Goal: Task Accomplishment & Management: Use online tool/utility

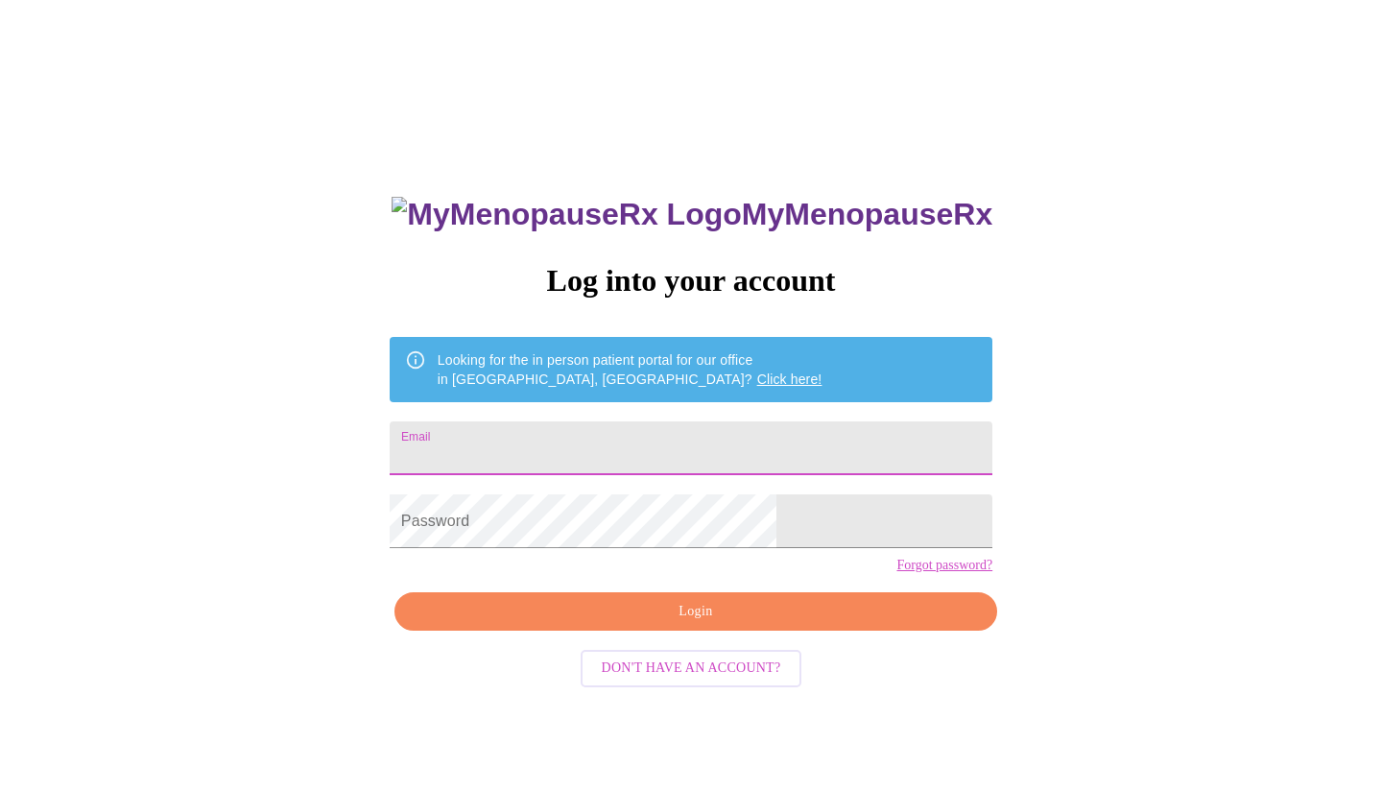
type input "[EMAIL_ADDRESS][DOMAIN_NAME]"
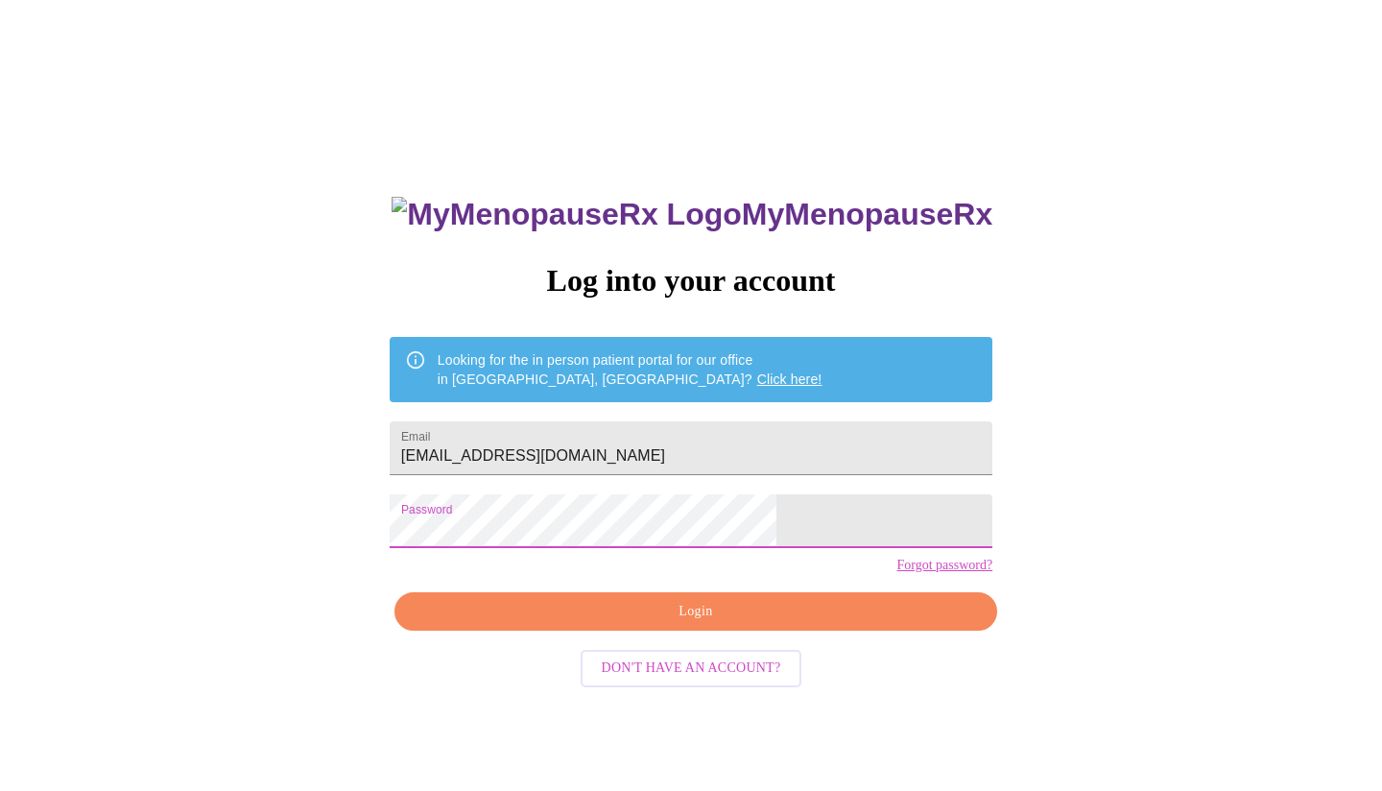
click at [640, 624] on span "Login" at bounding box center [695, 612] width 558 height 24
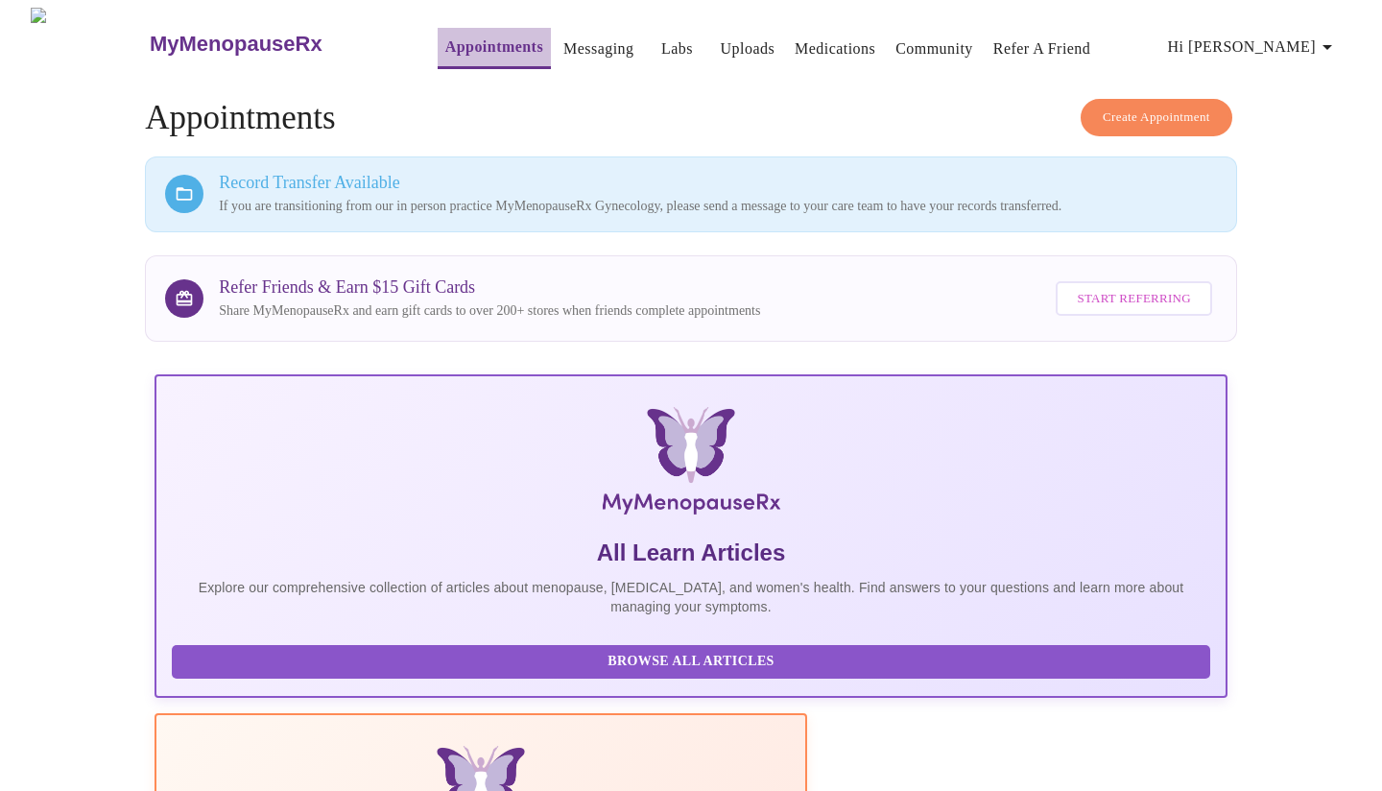
click at [445, 41] on link "Appointments" at bounding box center [494, 47] width 98 height 27
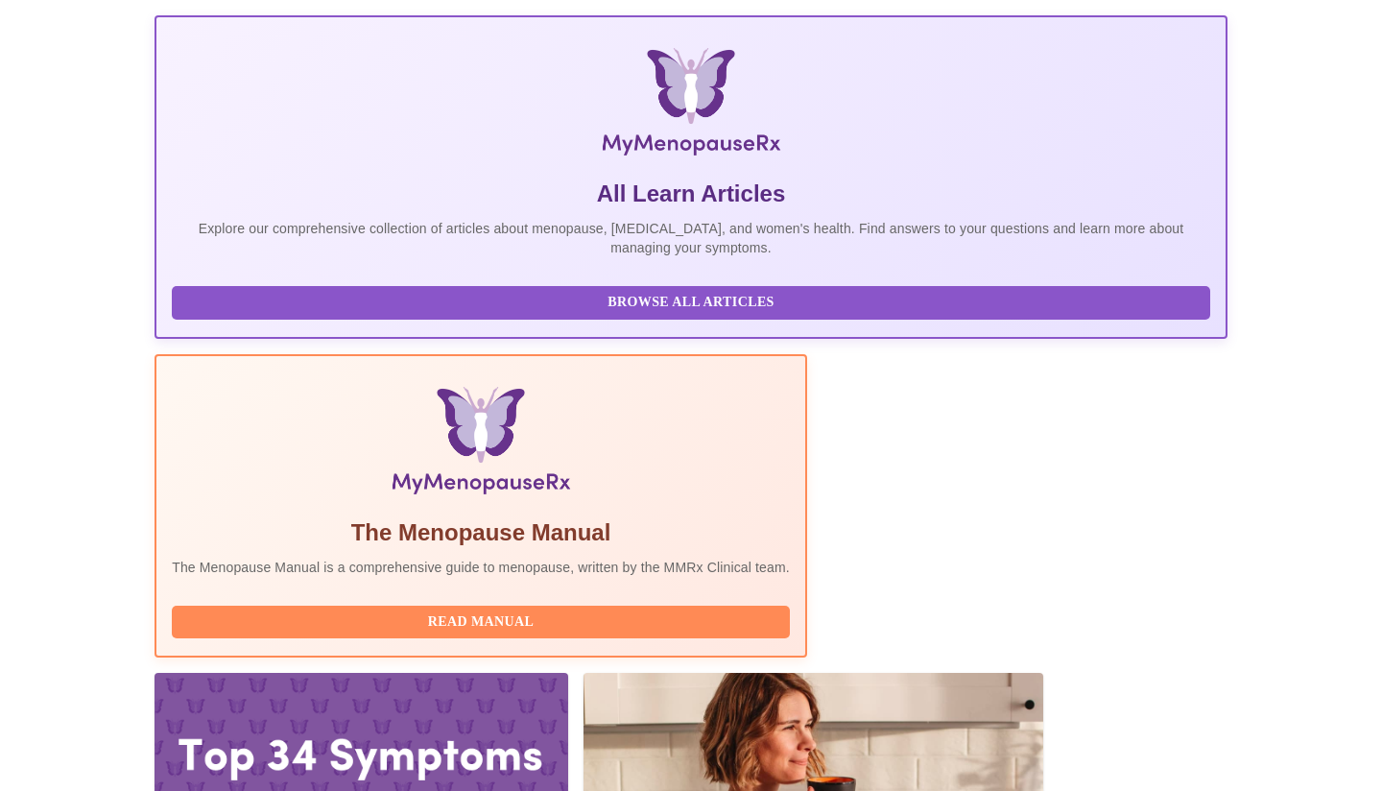
scroll to position [356, 0]
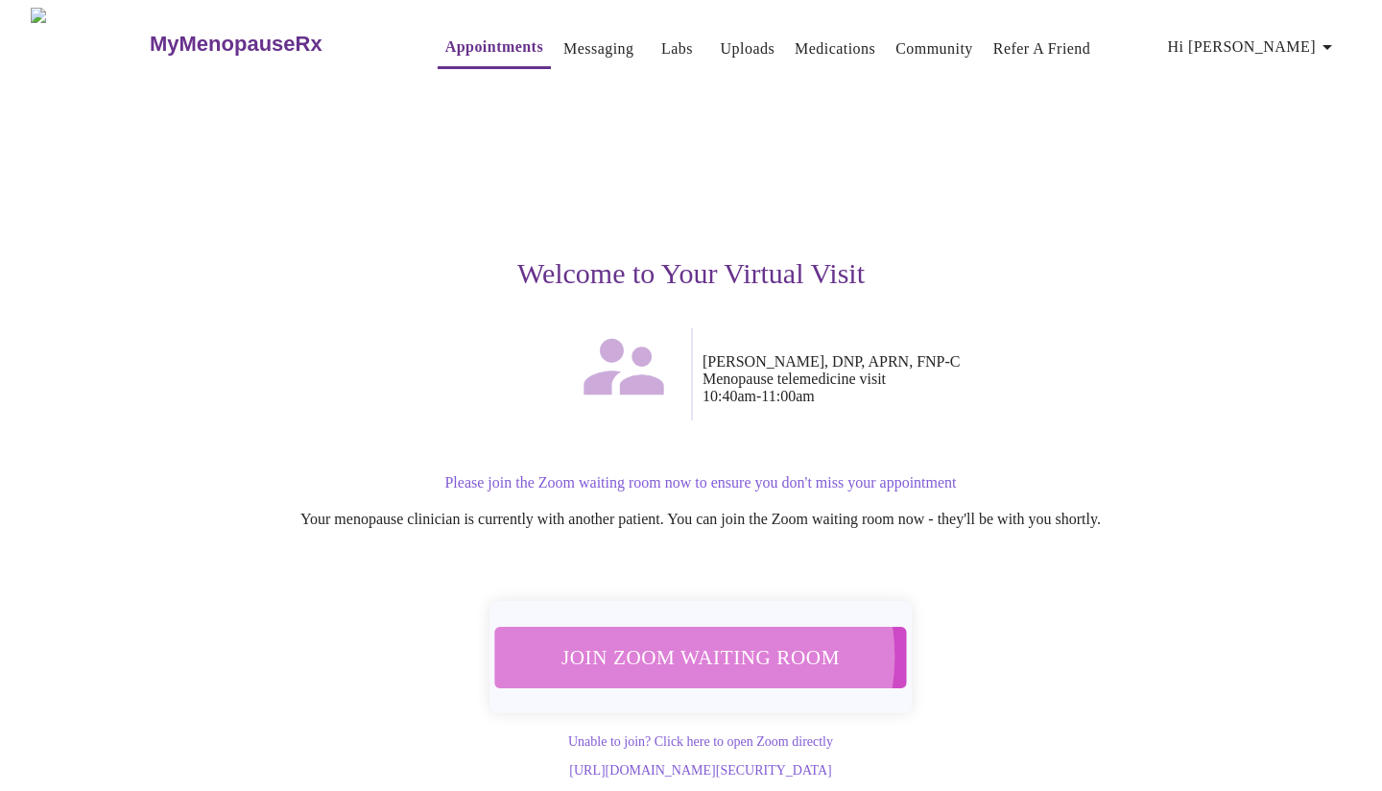
click at [694, 646] on span "Join Zoom Waiting Room" at bounding box center [700, 657] width 365 height 36
